Goal: Information Seeking & Learning: Learn about a topic

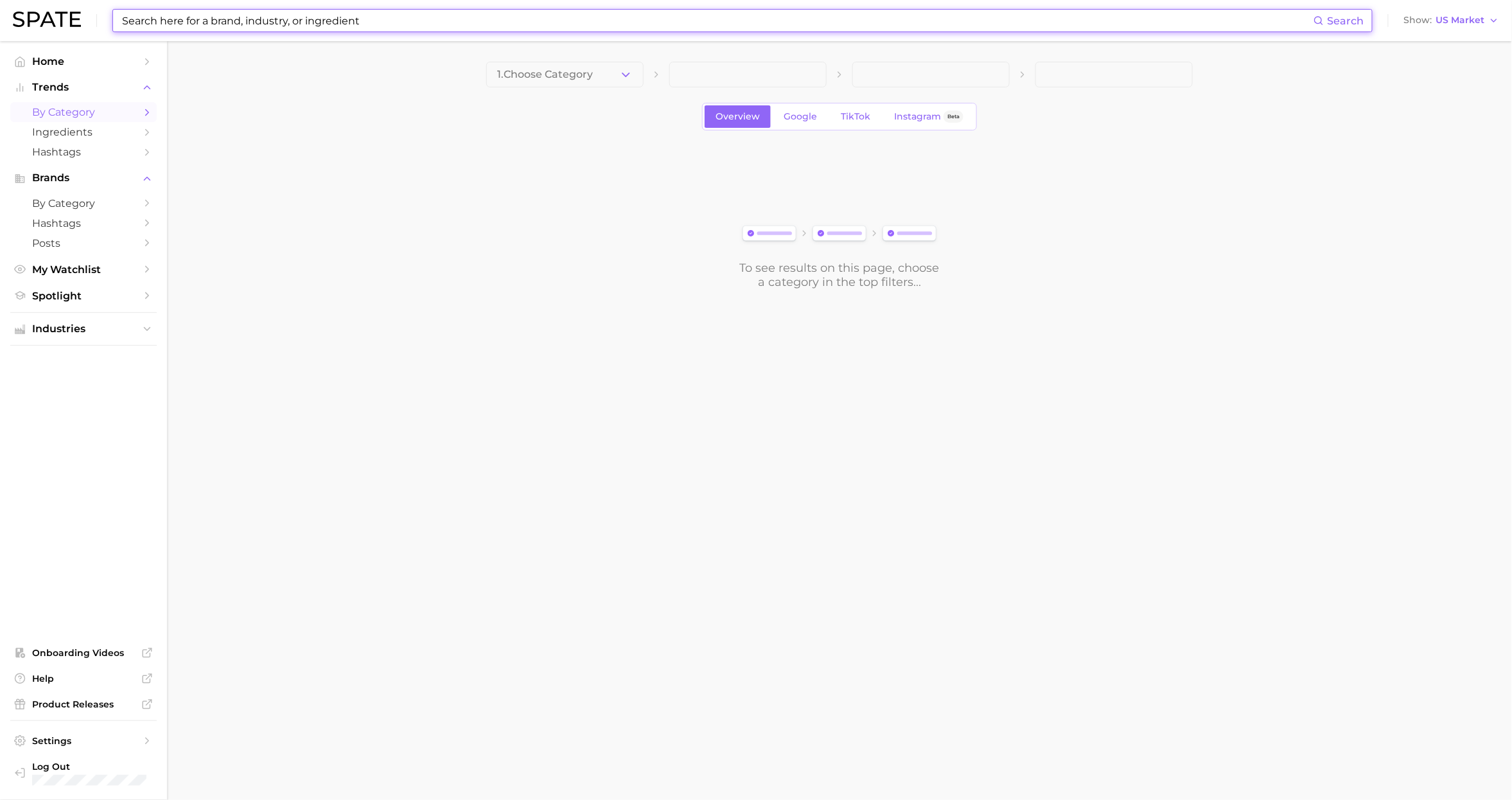
click at [223, 22] on input at bounding box center [717, 20] width 1193 height 22
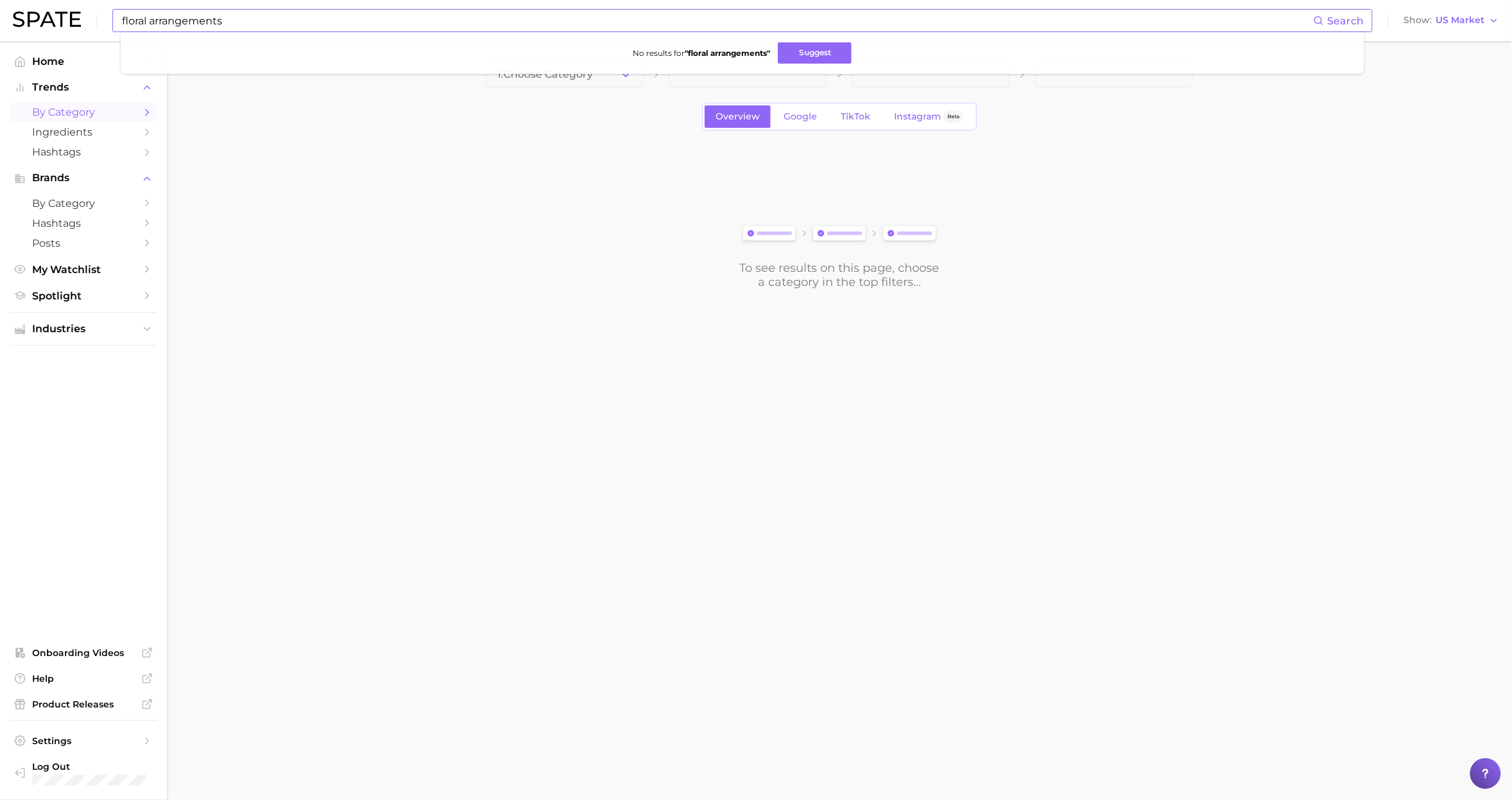
drag, startPoint x: 819, startPoint y: 48, endPoint x: 893, endPoint y: 54, distance: 74.2
click at [819, 48] on button "Suggest" at bounding box center [814, 53] width 74 height 22
click at [273, 22] on input "floral arrangements" at bounding box center [717, 20] width 1193 height 22
click at [150, 22] on input "floral arrangements" at bounding box center [717, 20] width 1193 height 22
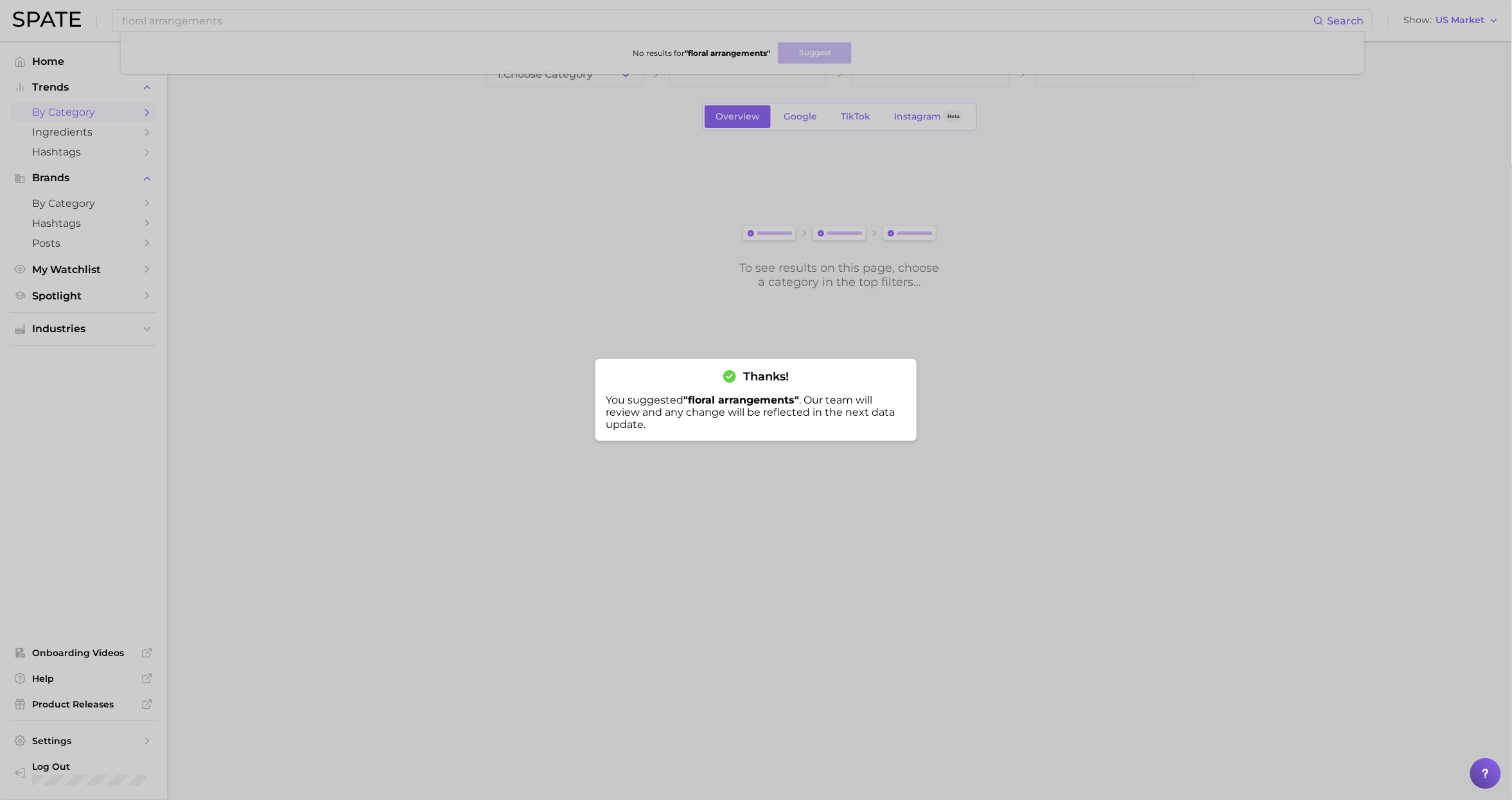
drag, startPoint x: 503, startPoint y: 94, endPoint x: 525, endPoint y: 117, distance: 31.8
click at [503, 94] on div at bounding box center [756, 400] width 1512 height 800
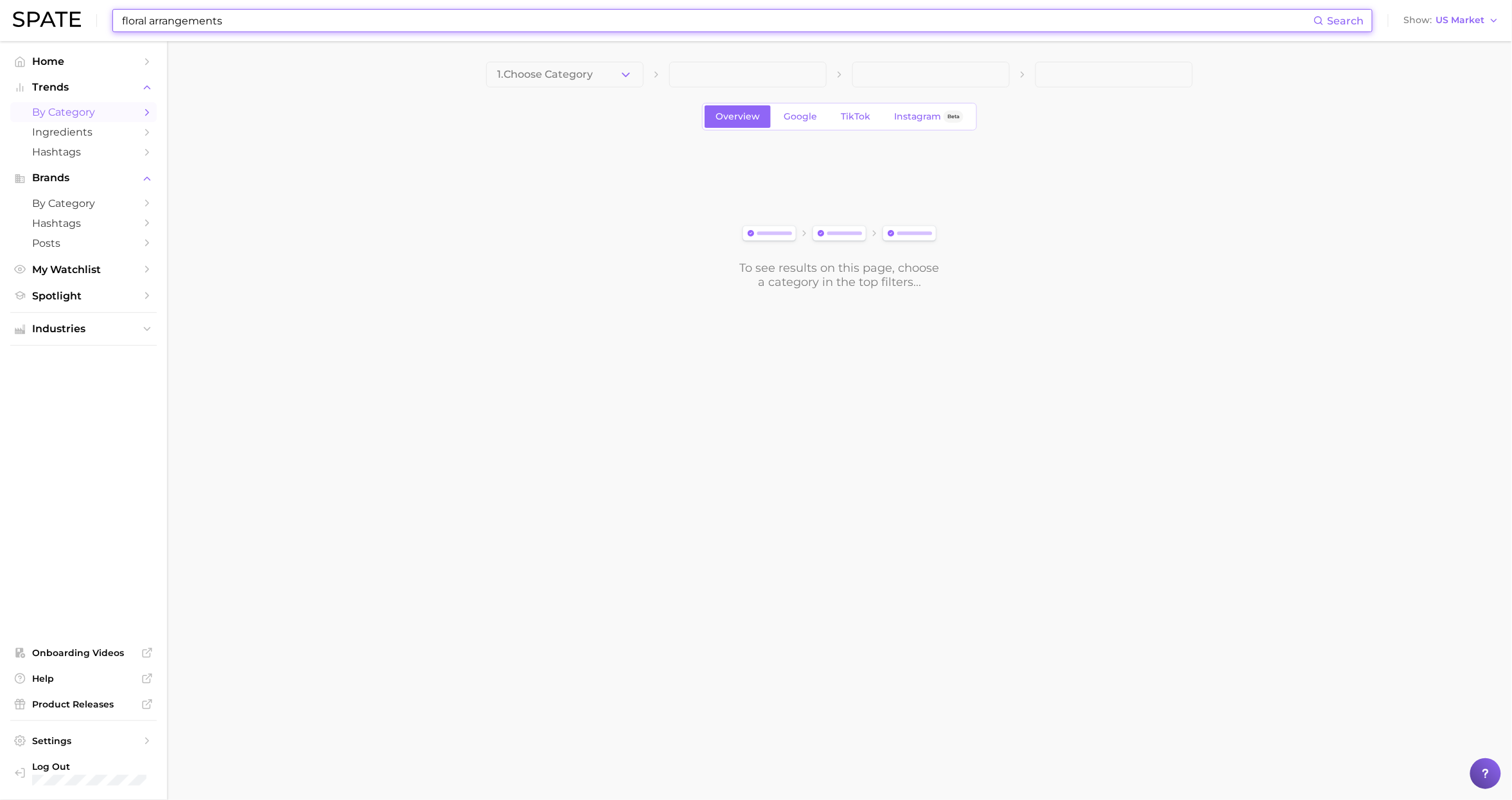
drag, startPoint x: 250, startPoint y: 16, endPoint x: -50, endPoint y: -35, distance: 304.3
click at [0, 0] on html "floral arrangements Search Show US Market Home Trends by Category Ingredients H…" at bounding box center [756, 400] width 1512 height 800
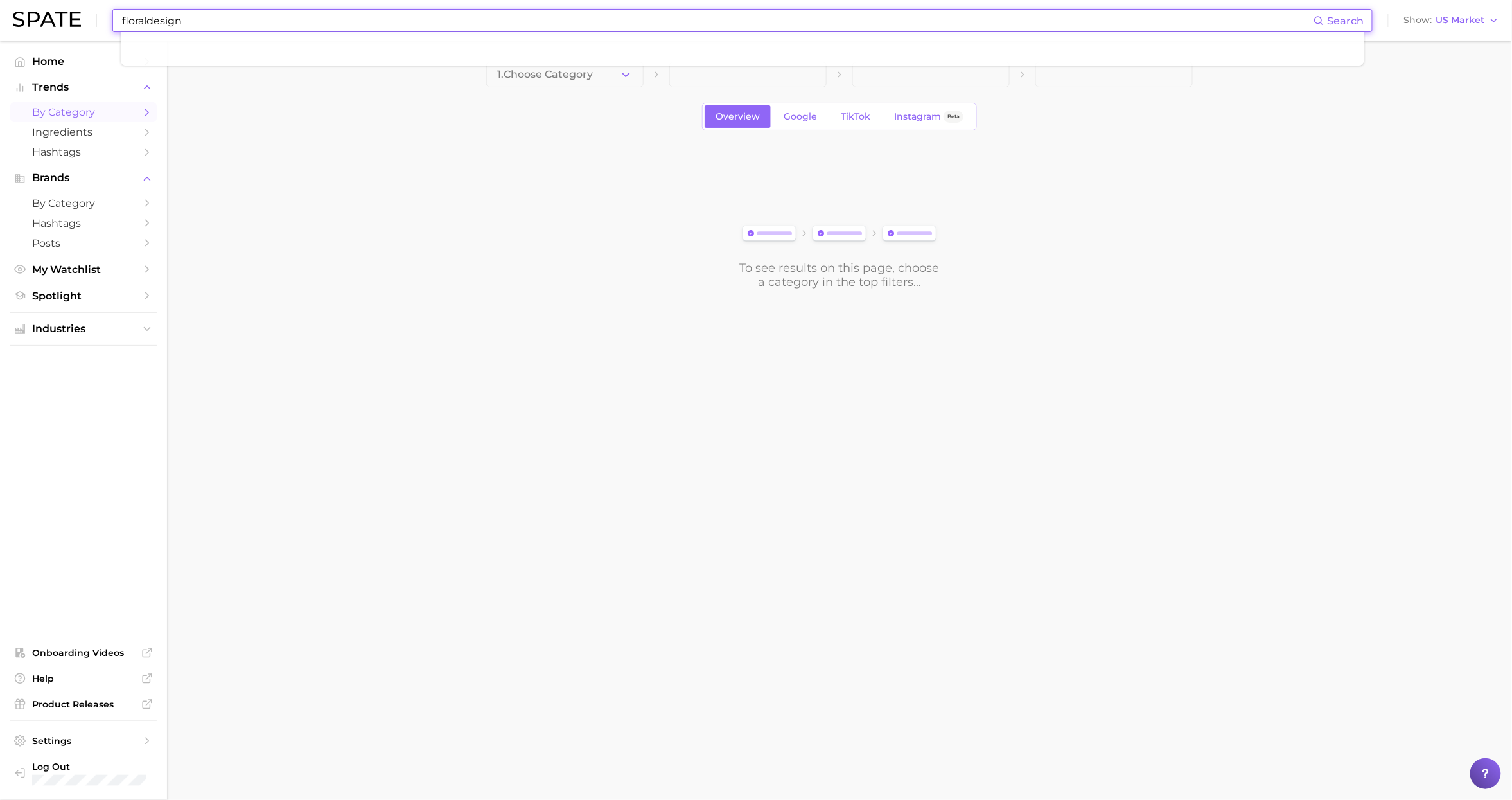
type input "floraldesign"
click at [414, 183] on main "1. Choose Category Overview Google TikTok Instagram Beta To see results on this…" at bounding box center [839, 197] width 1345 height 312
click at [76, 152] on span "Hashtags" at bounding box center [83, 152] width 102 height 12
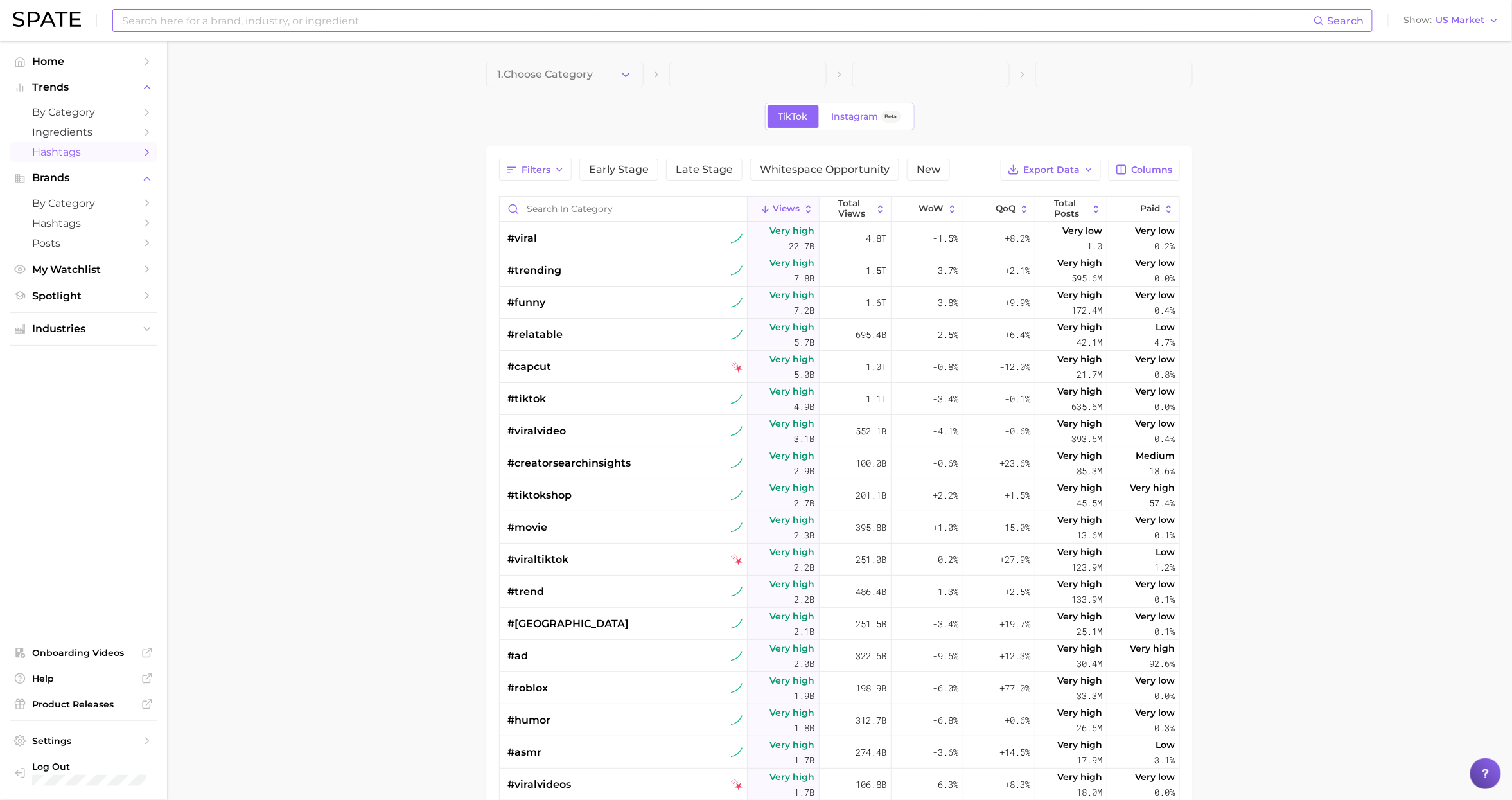
click at [425, 26] on input at bounding box center [717, 20] width 1193 height 22
drag, startPoint x: 796, startPoint y: 56, endPoint x: 799, endPoint y: 85, distance: 29.2
click at [795, 56] on button "Suggest" at bounding box center [798, 53] width 74 height 22
click at [250, 206] on main "1. Choose Category TikTok Instagram Beta Filters Early Stage Late Stage Whitesp…" at bounding box center [839, 556] width 1345 height 1032
click at [85, 155] on span "Hashtags" at bounding box center [83, 152] width 102 height 12
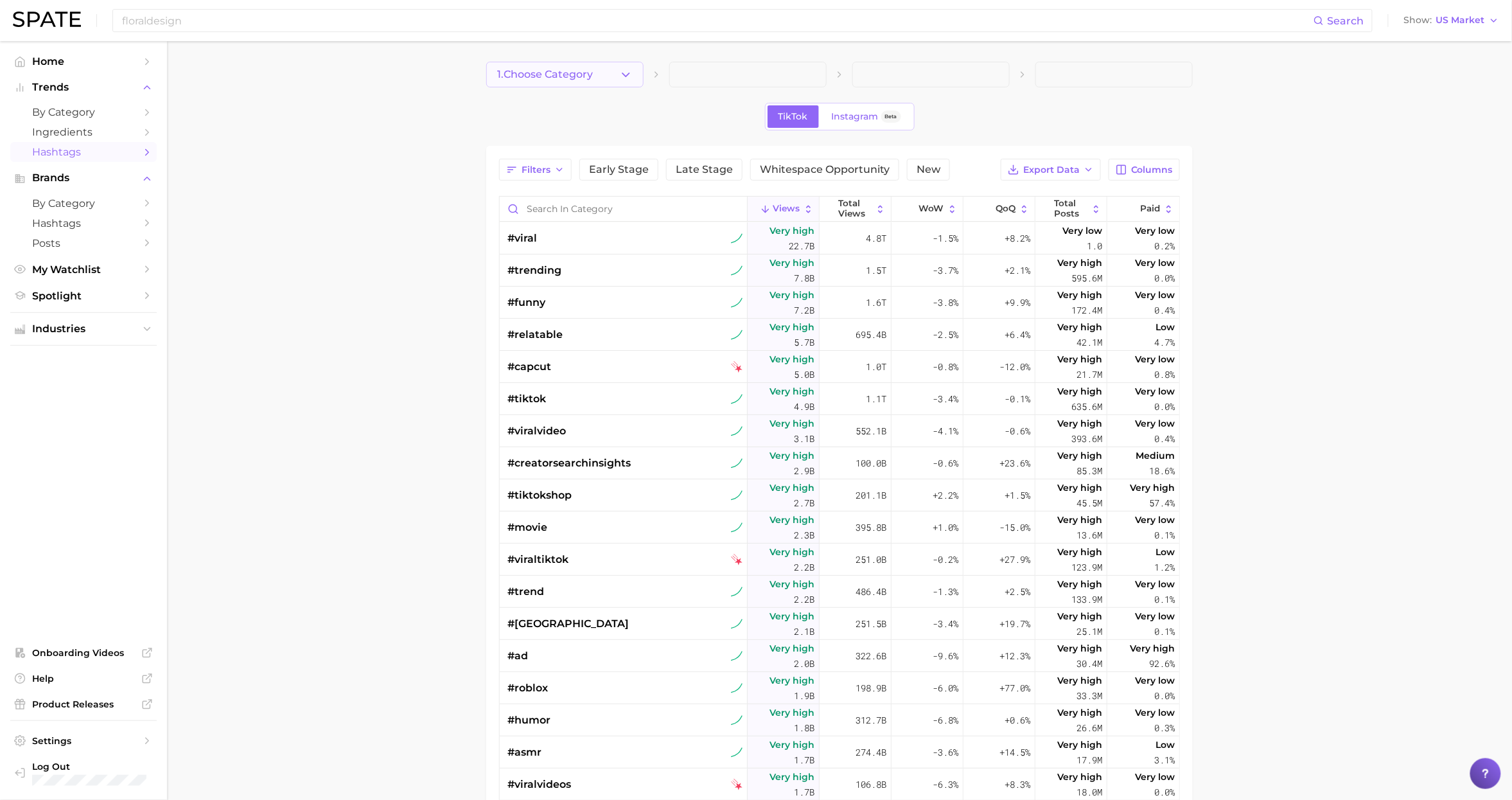
click at [602, 75] on button "1. Choose Category" at bounding box center [565, 74] width 157 height 26
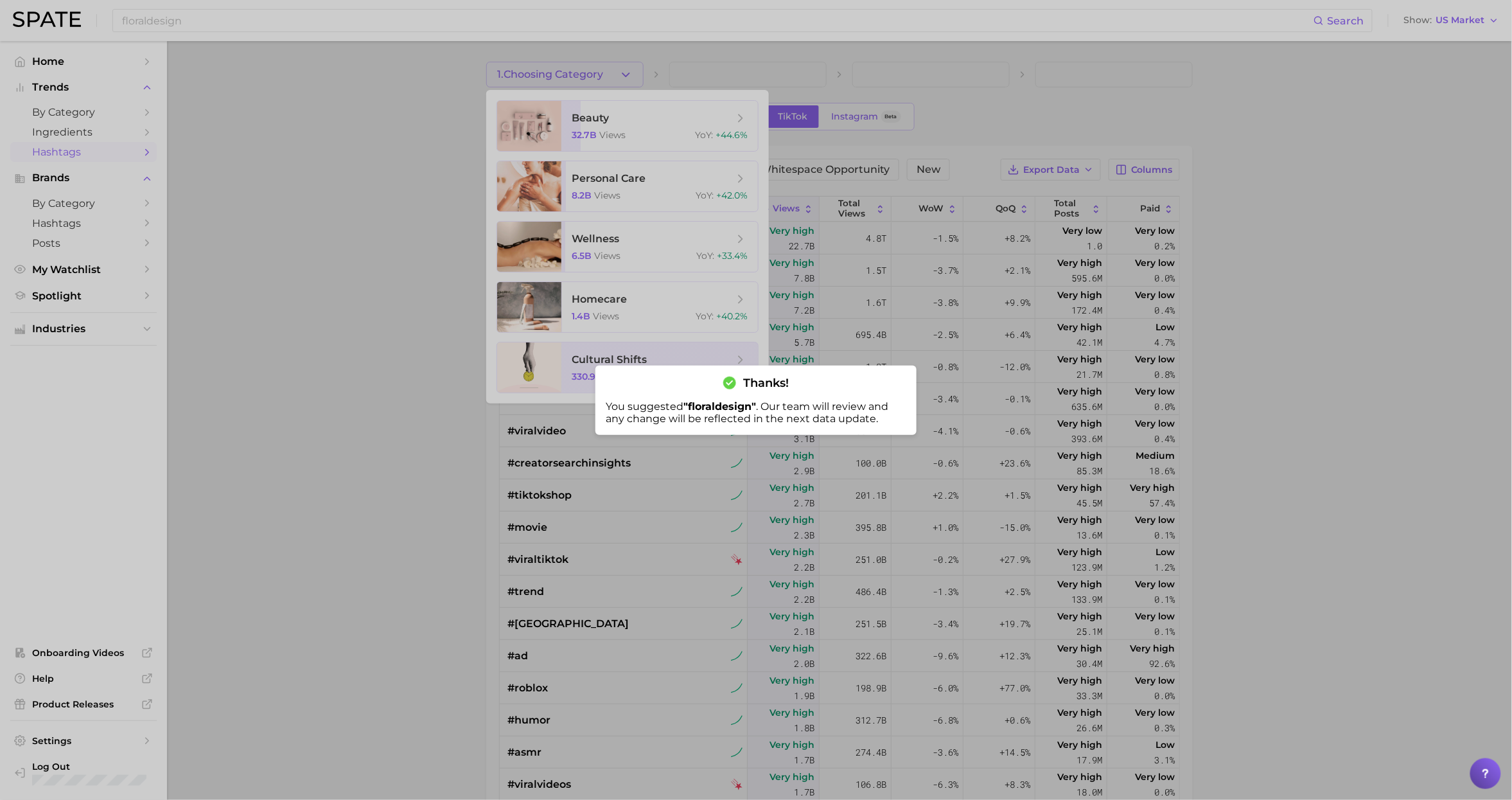
click at [547, 377] on div at bounding box center [756, 400] width 1512 height 800
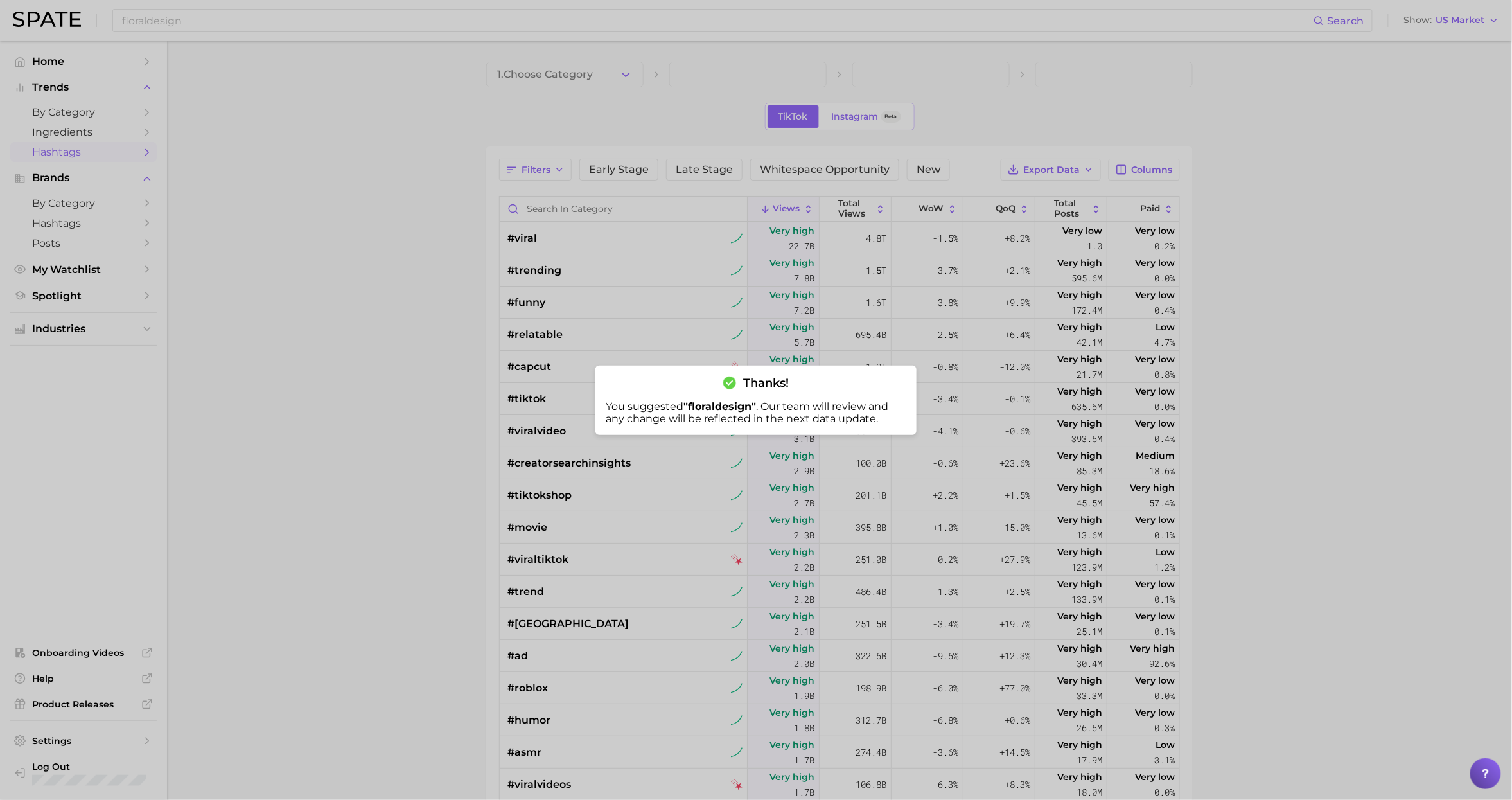
click at [591, 115] on div at bounding box center [756, 400] width 1512 height 800
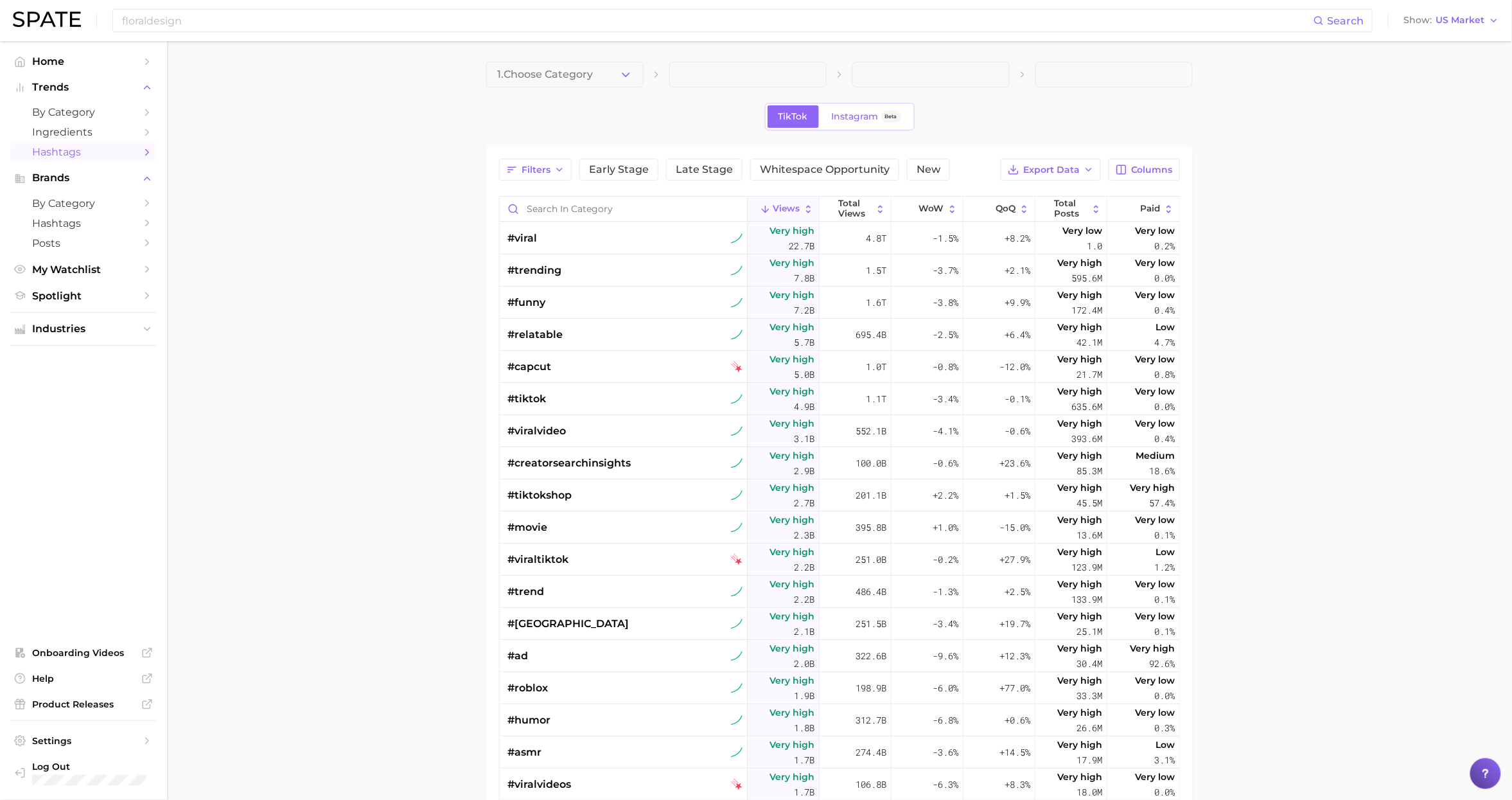
click at [623, 79] on icon "button" at bounding box center [626, 75] width 13 height 13
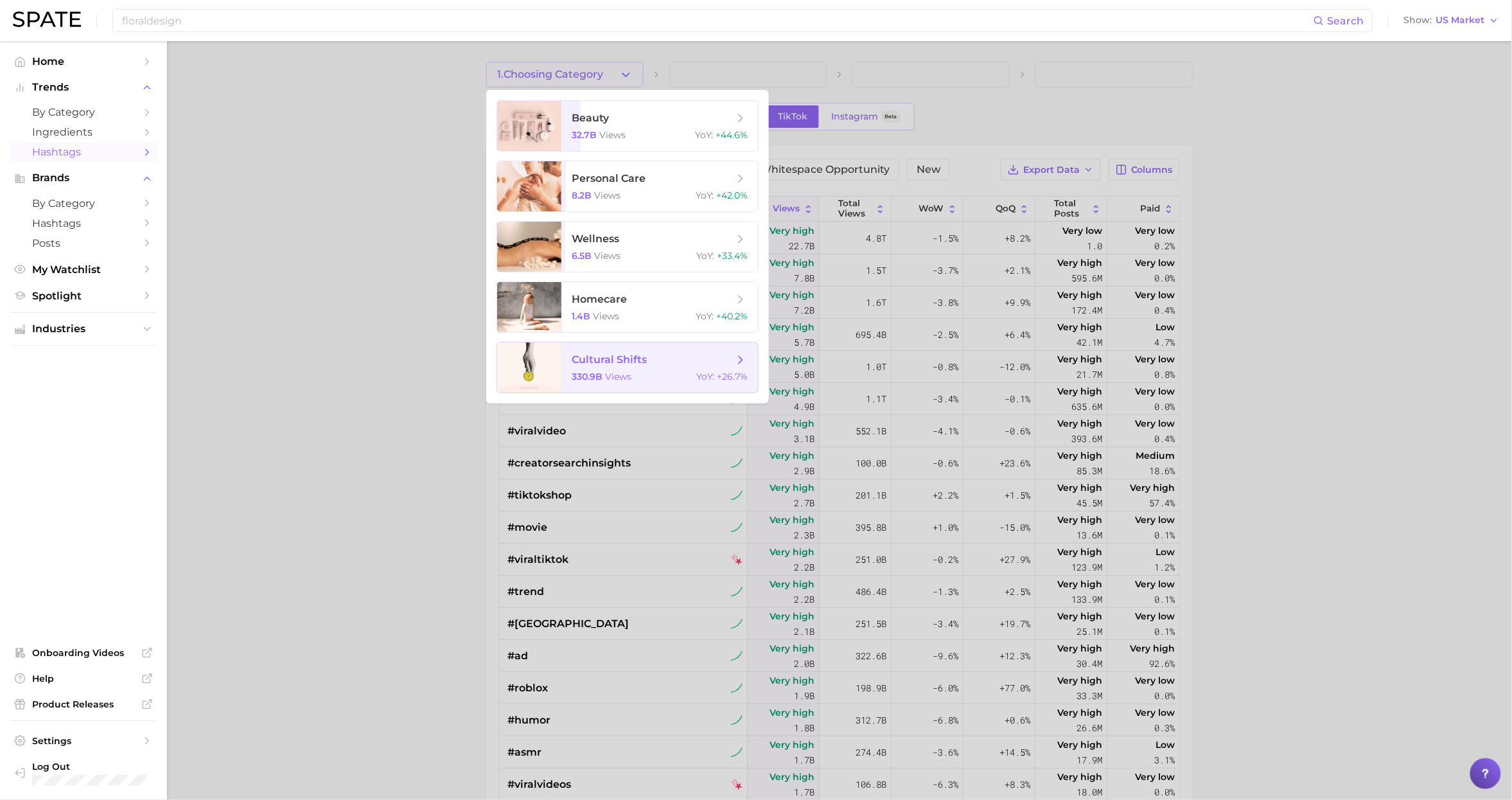
click at [590, 368] on span "cultural shifts 330.9b views YoY : +26.7%" at bounding box center [659, 367] width 197 height 50
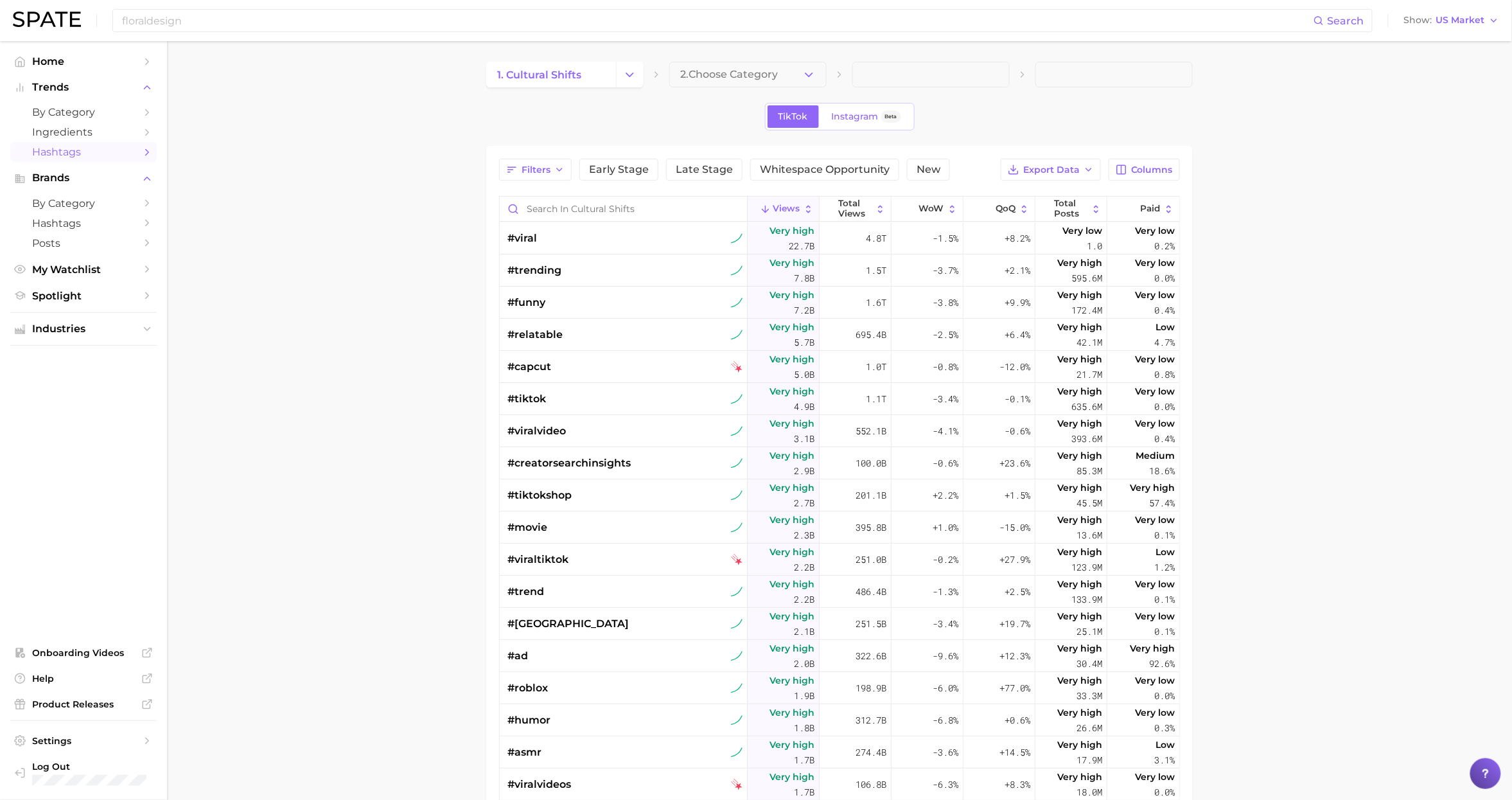
click at [810, 74] on polyline "button" at bounding box center [809, 74] width 7 height 3
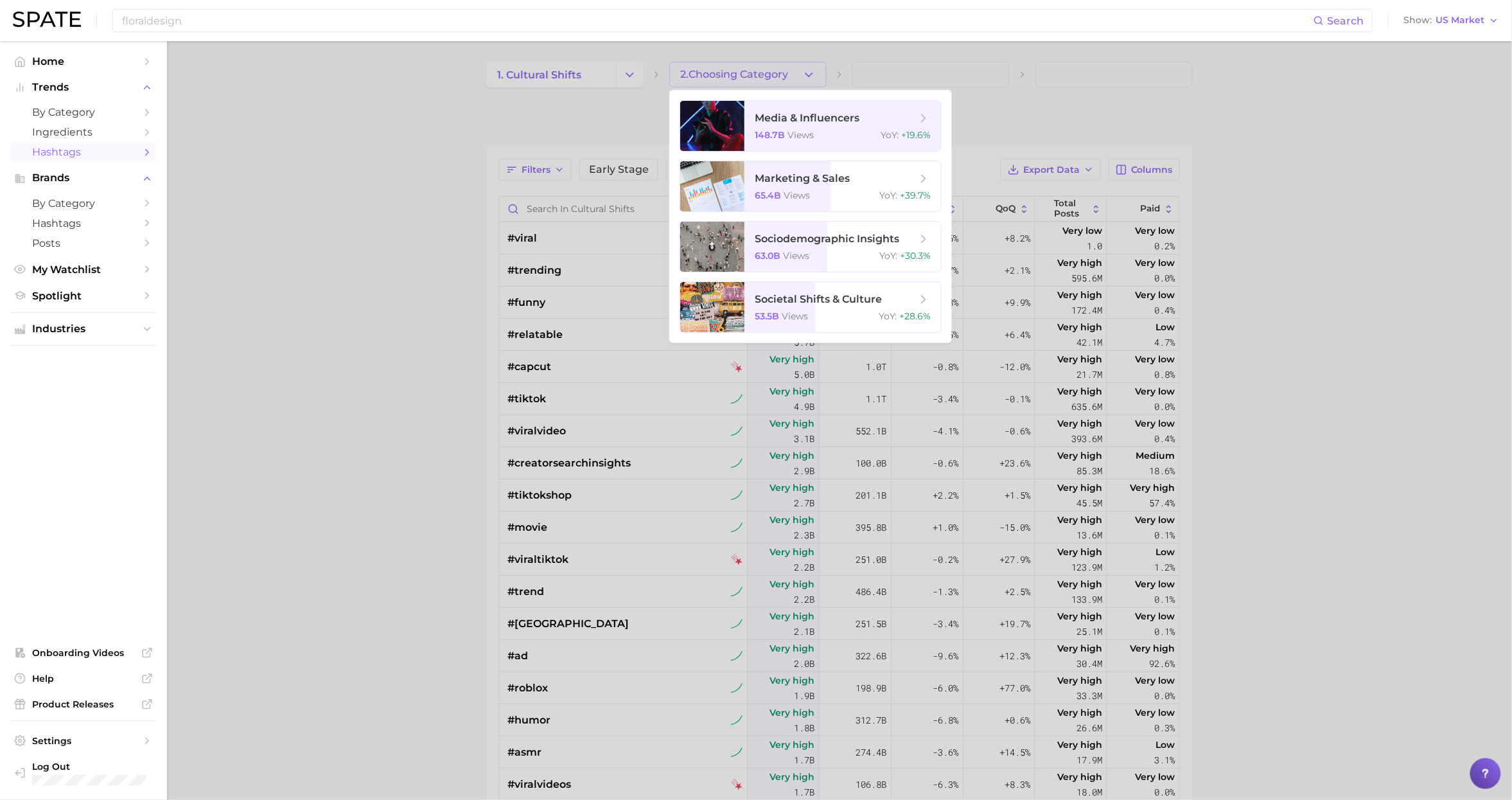
click at [263, 173] on div at bounding box center [756, 400] width 1512 height 800
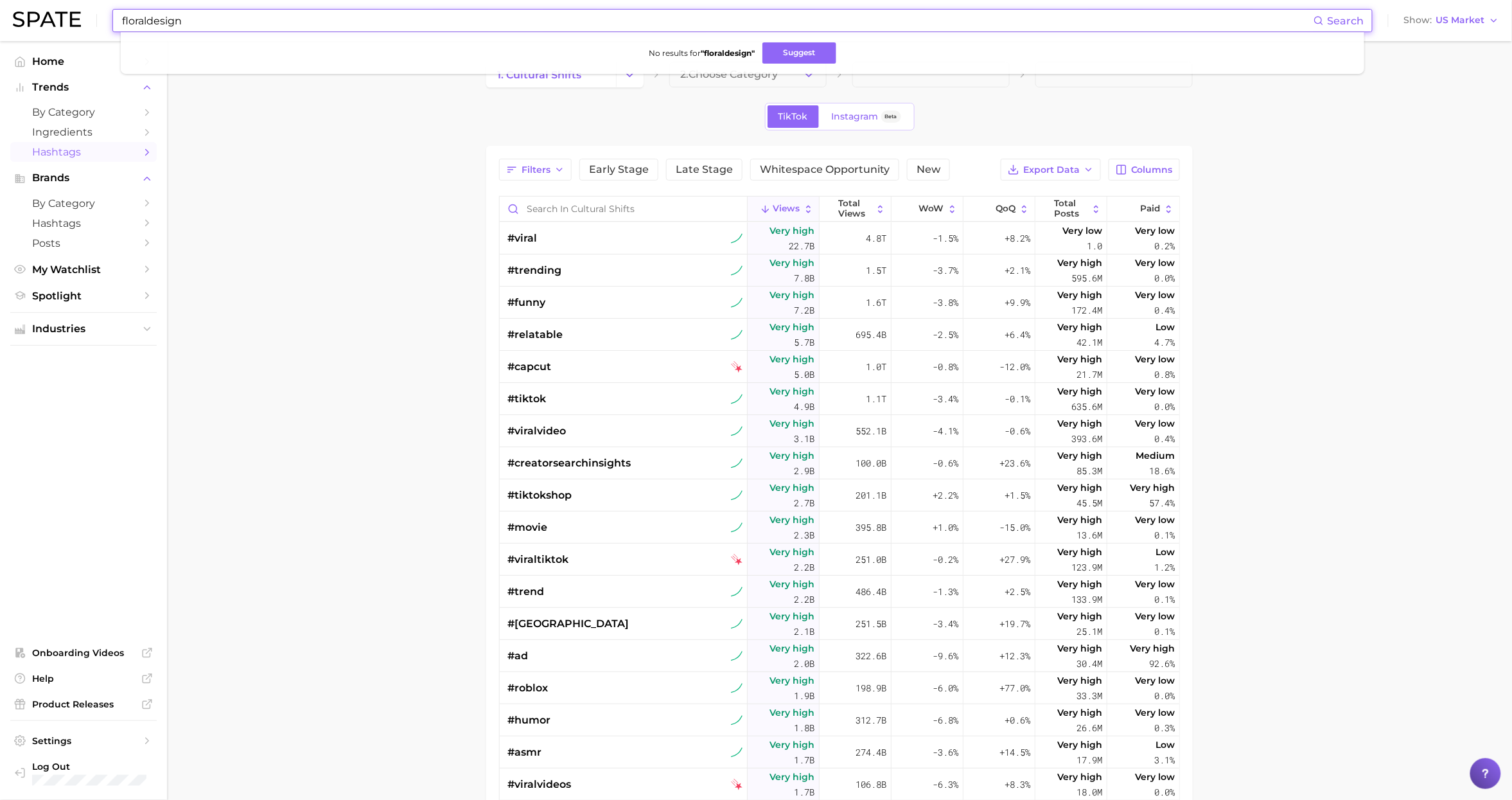
click at [248, 26] on input "floraldesign" at bounding box center [717, 20] width 1193 height 22
drag, startPoint x: 230, startPoint y: 30, endPoint x: 50, endPoint y: 27, distance: 180.0
click at [50, 27] on div "floraldesign Search No results for " floraldesign " Suggest Show US Market" at bounding box center [755, 20] width 1486 height 41
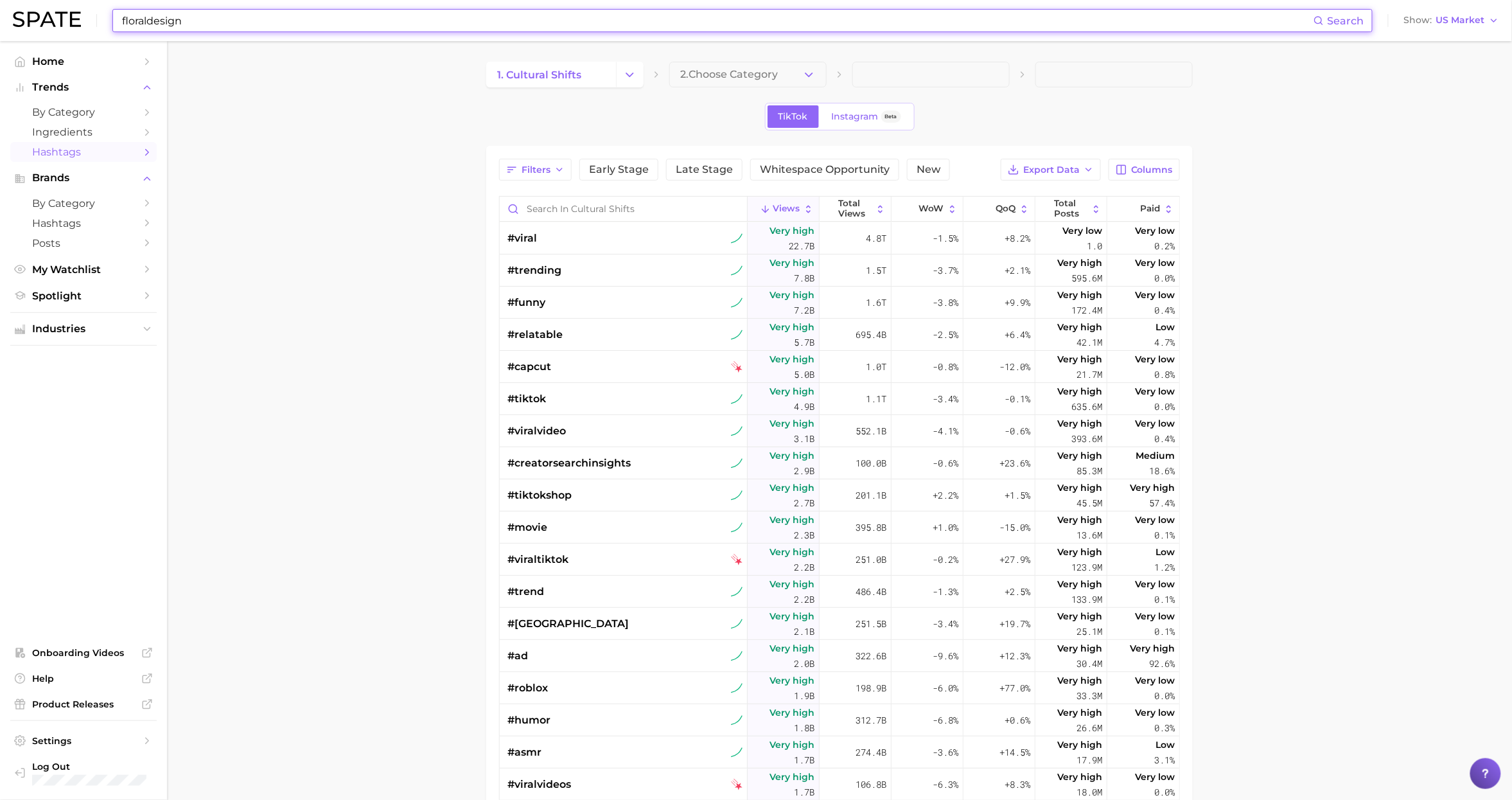
drag, startPoint x: 192, startPoint y: 23, endPoint x: 19, endPoint y: 22, distance: 173.0
click at [19, 22] on div "floraldesign Search Show US Market" at bounding box center [755, 20] width 1486 height 41
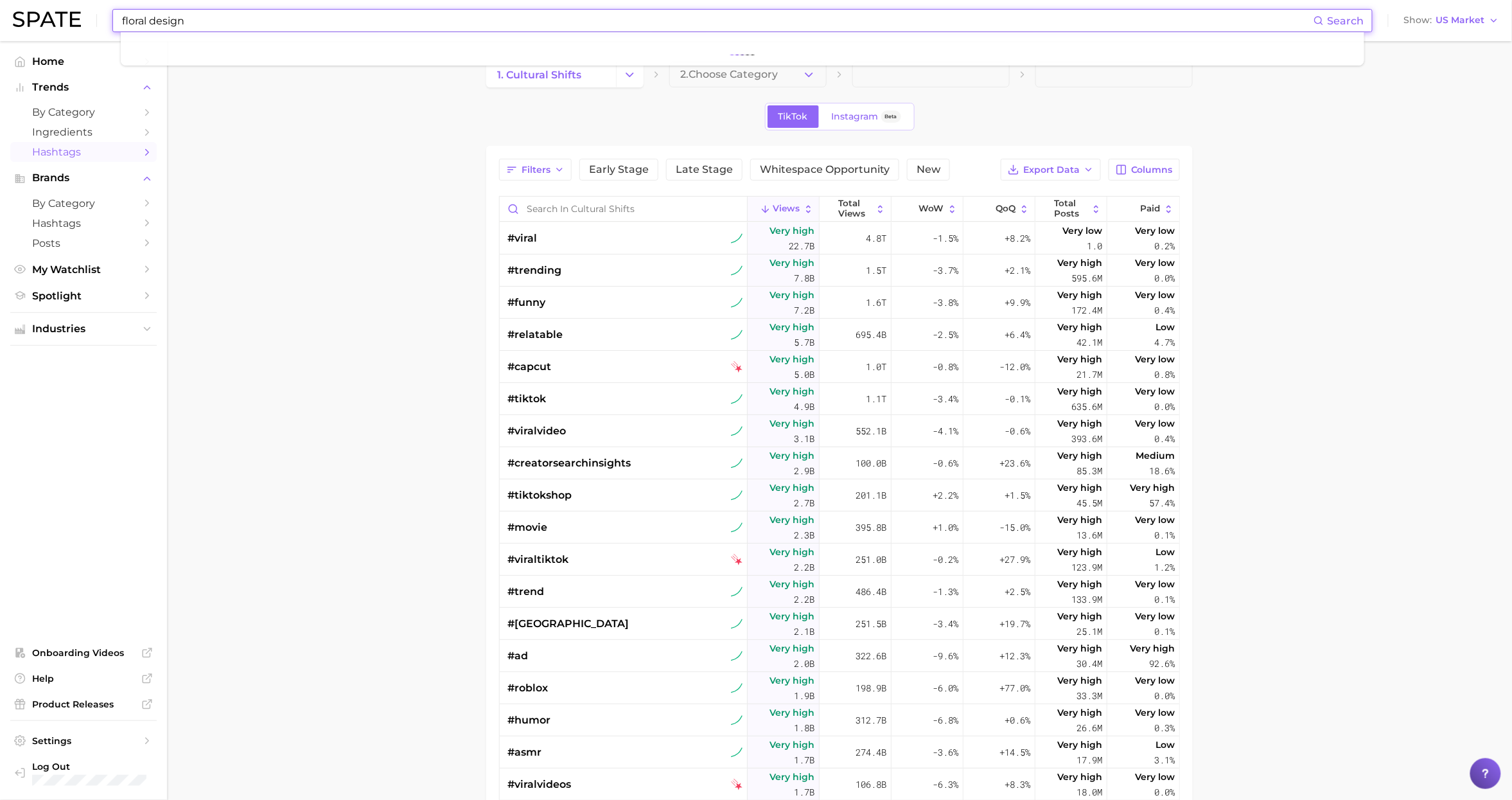
type input "floral design"
drag, startPoint x: 415, startPoint y: 71, endPoint x: 602, endPoint y: 33, distance: 190.8
click at [416, 71] on ul "No results for " floral design " Suggest" at bounding box center [743, 53] width 1243 height 42
